Goal: Check status: Check status

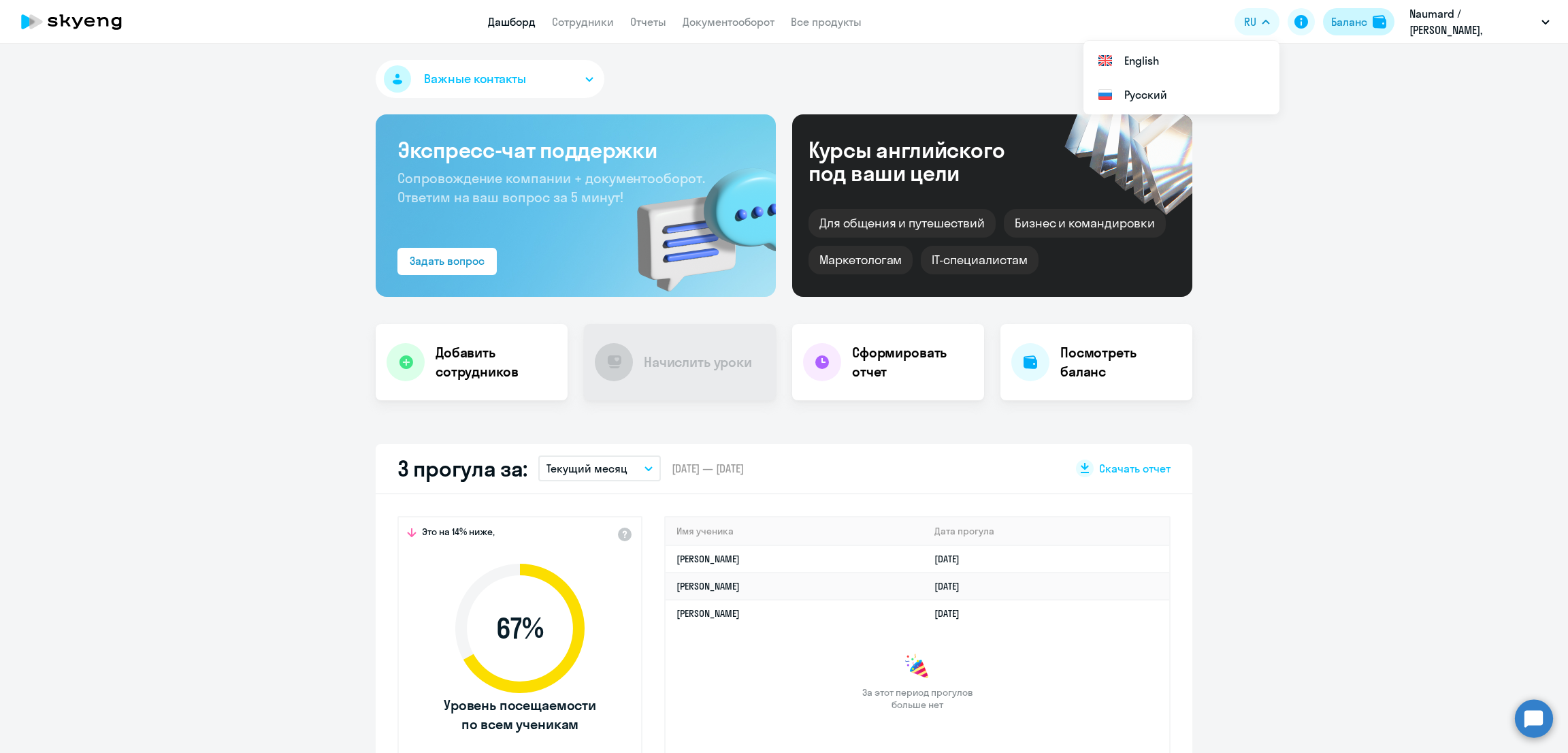
click at [1357, 21] on div "Баланс" at bounding box center [1349, 22] width 36 height 17
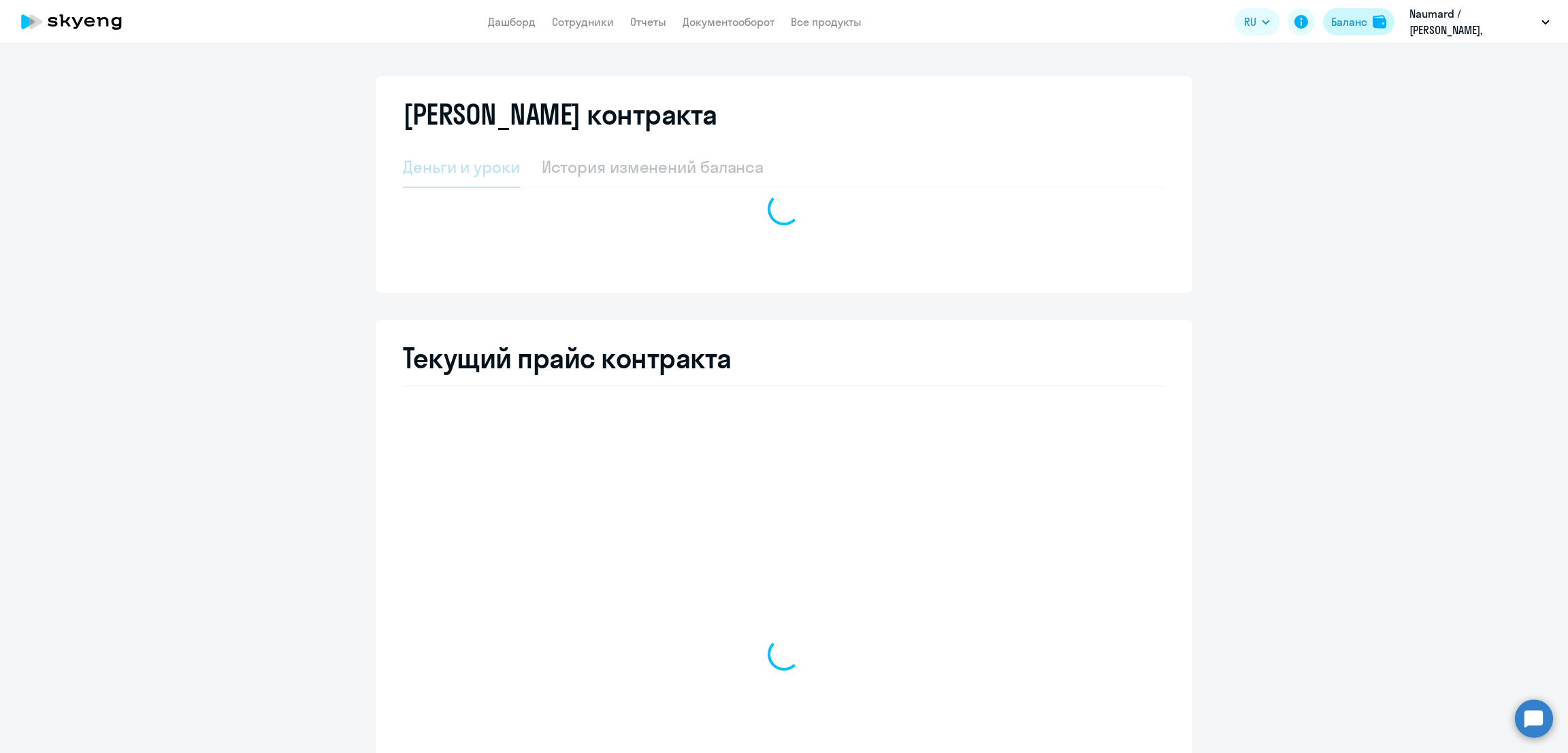
select select "english_adult_not_native_speaker"
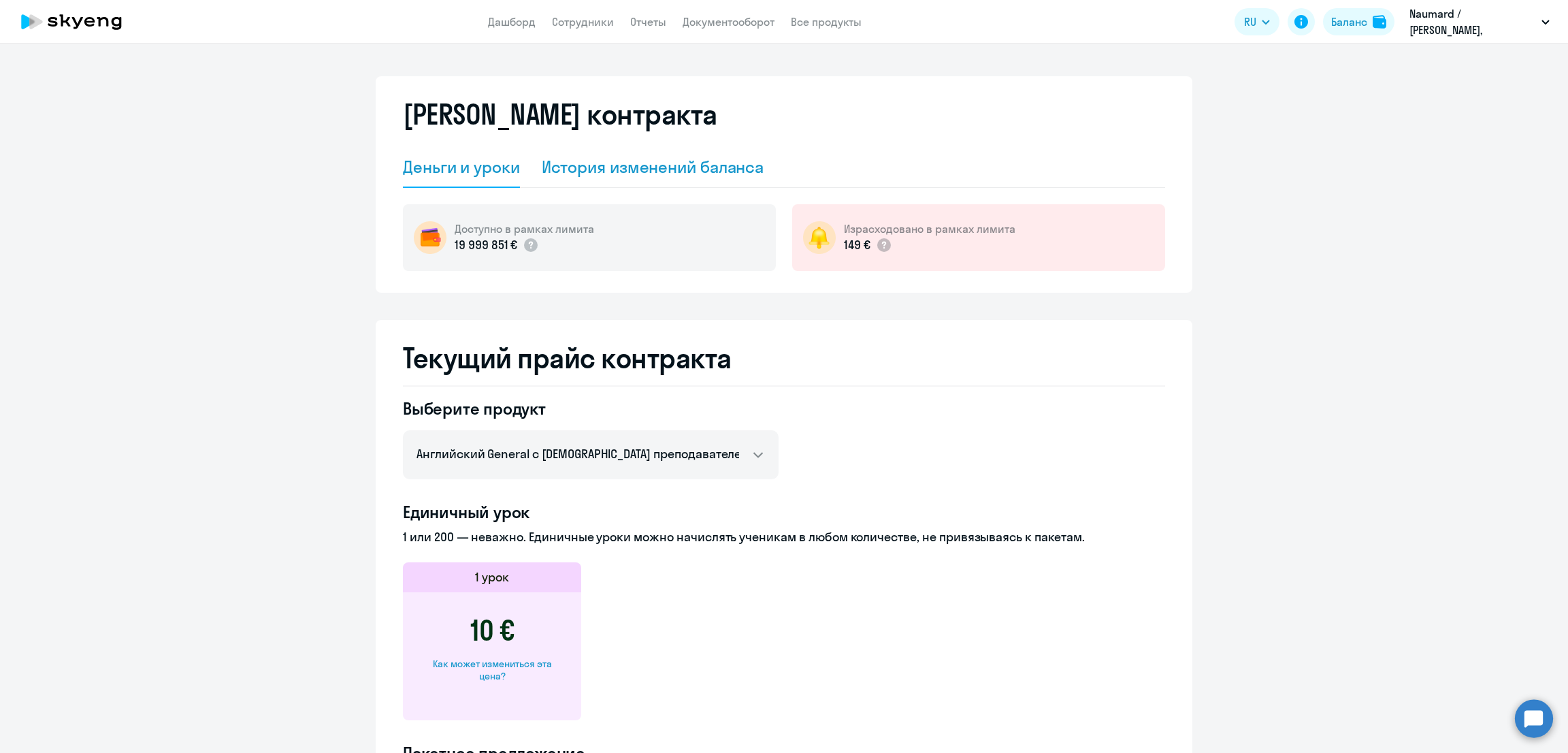
click at [643, 165] on div "История изменений баланса" at bounding box center [653, 167] width 223 height 22
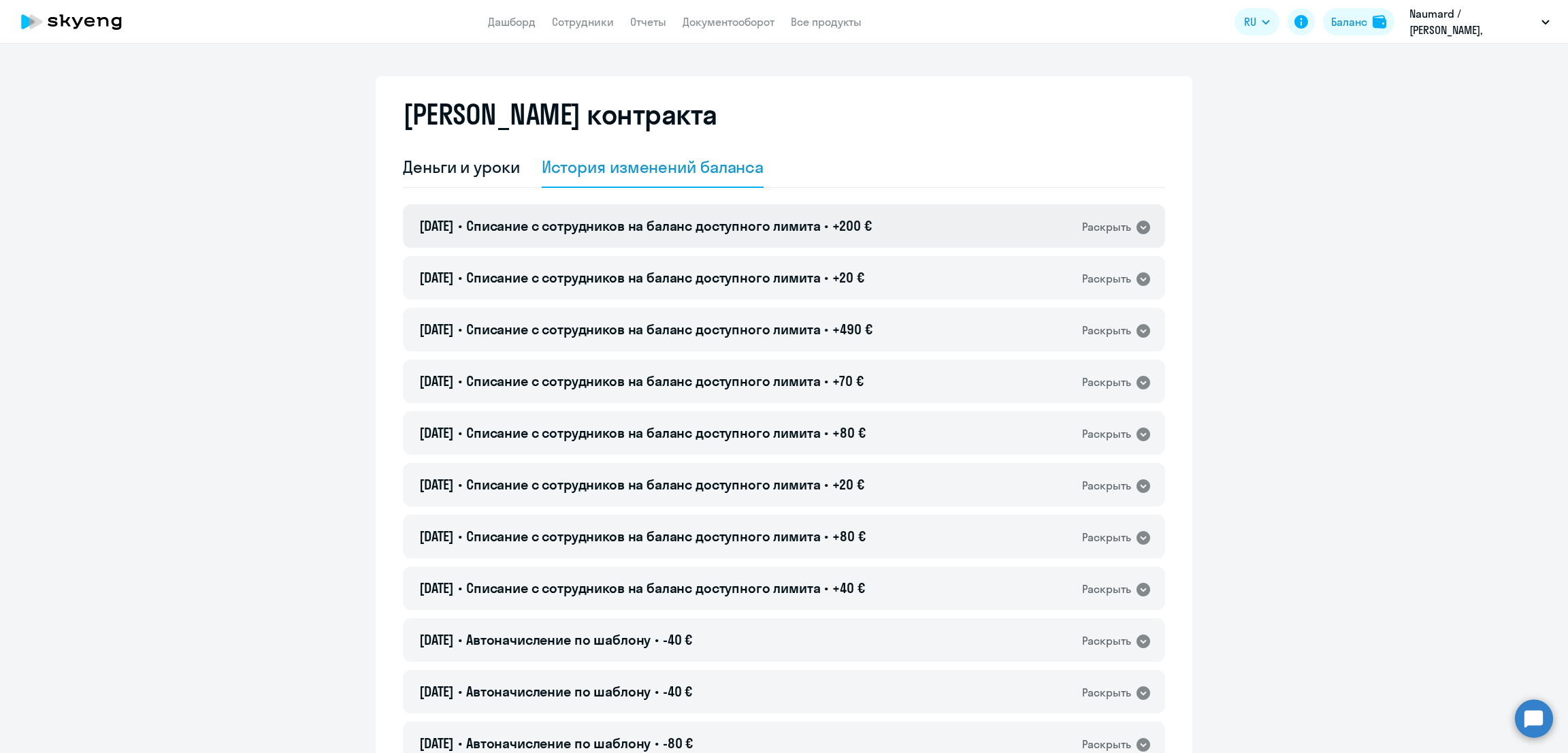
click at [636, 217] on span "Списание с сотрудников на баланс доступного лимита" at bounding box center [643, 225] width 354 height 17
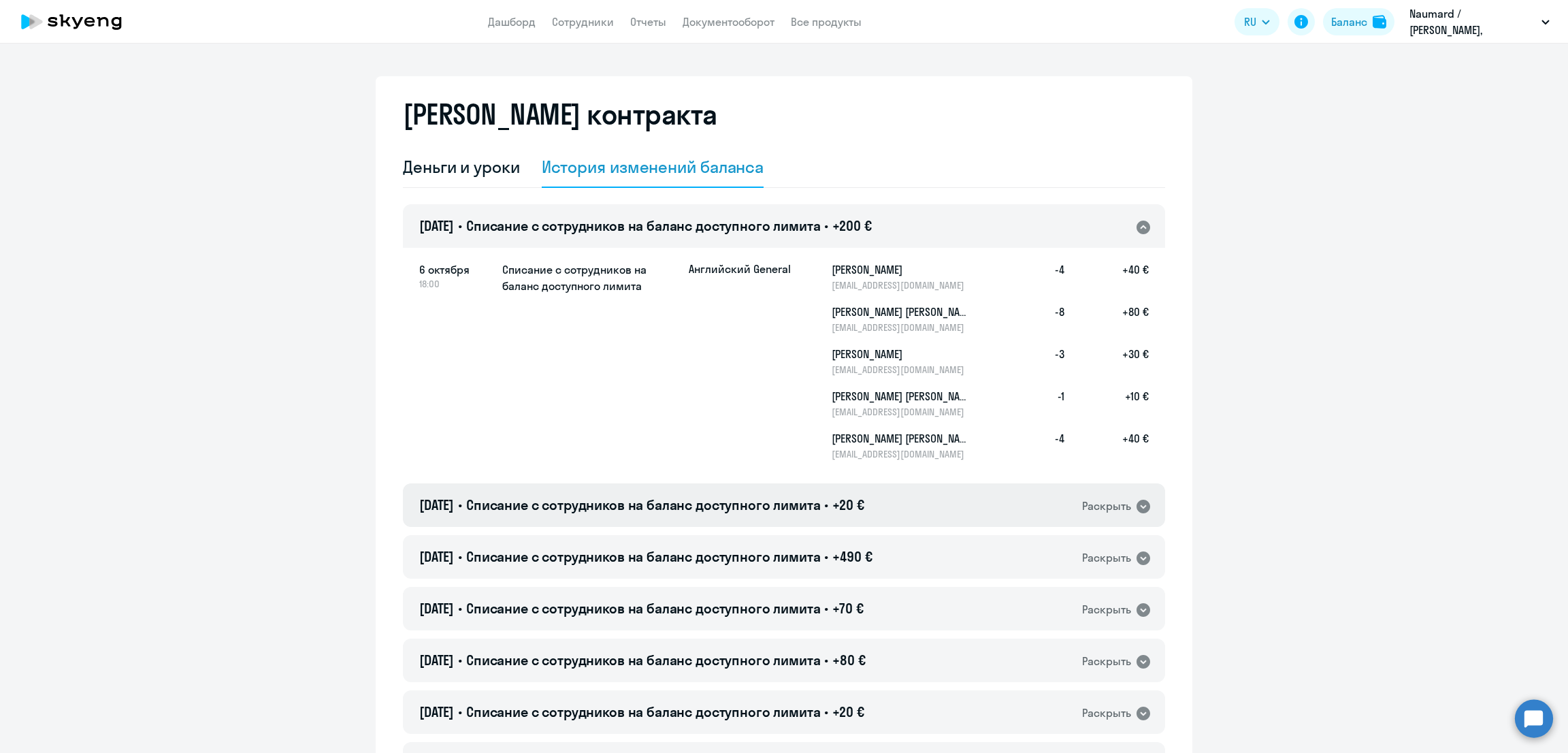
click at [595, 508] on span "Списание с сотрудников на баланс доступного лимита" at bounding box center [643, 504] width 354 height 17
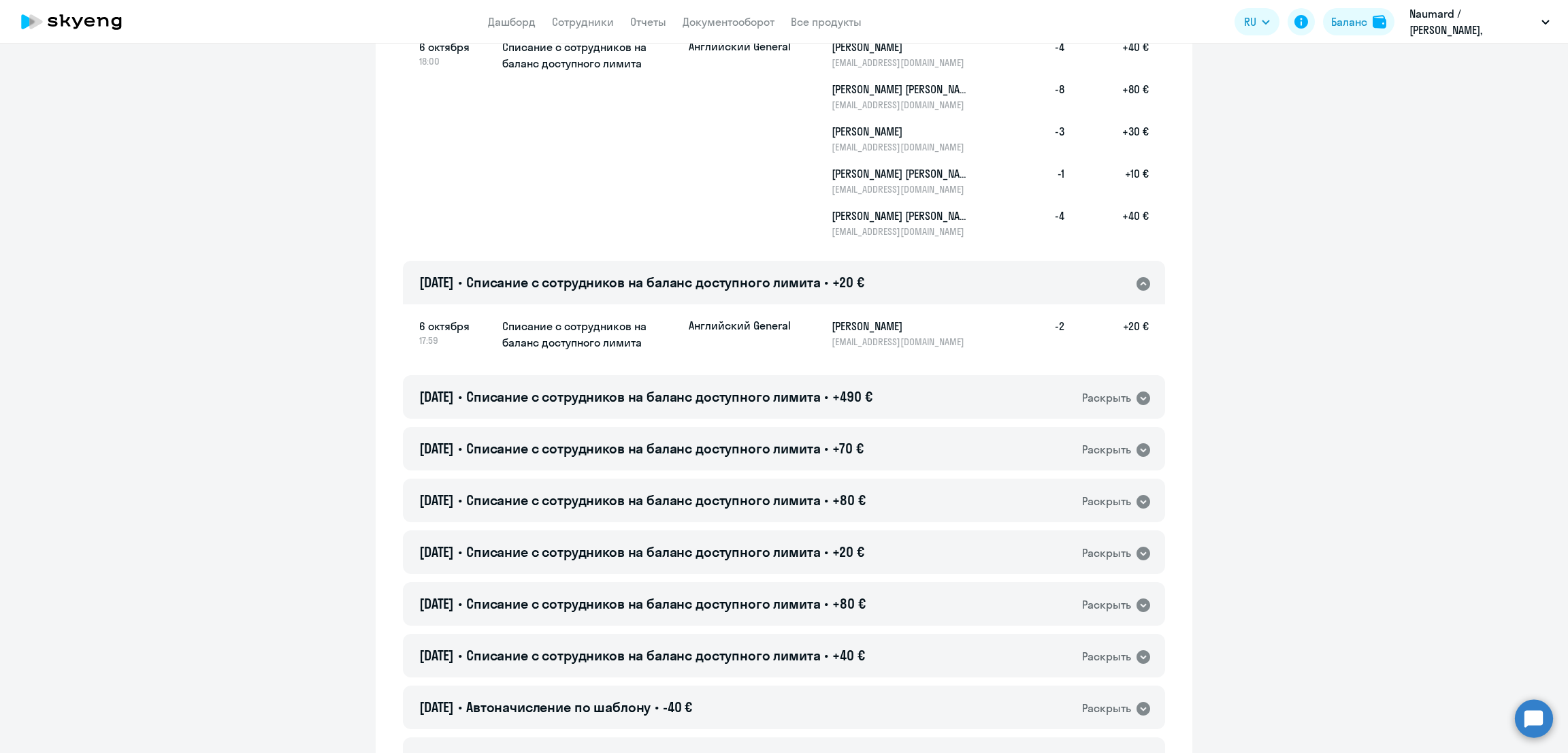
scroll to position [341, 0]
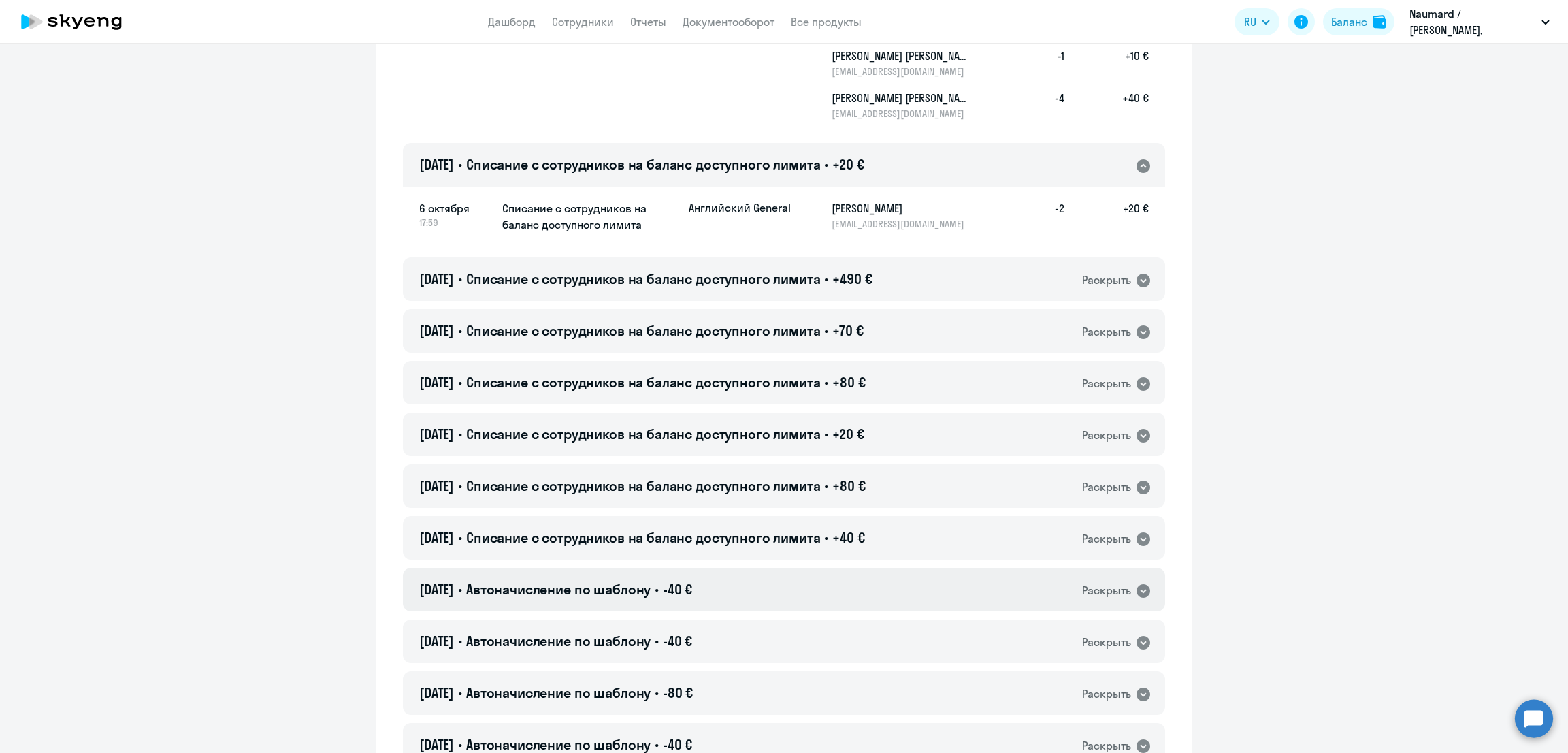
click at [721, 586] on div "[DATE] • Автоначисление по шаблону • -40 € Раскрыть" at bounding box center [784, 590] width 763 height 44
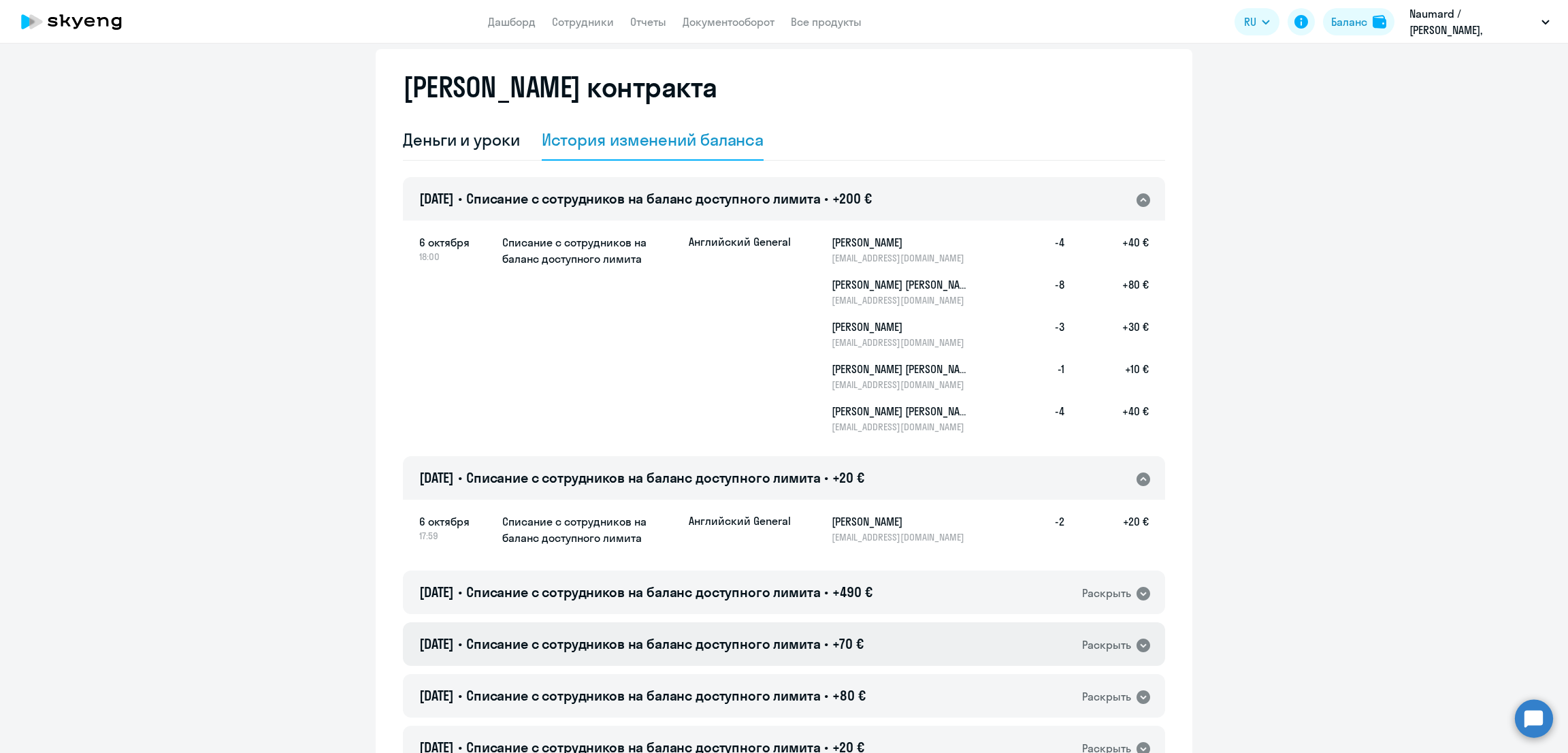
scroll to position [0, 0]
